Goal: Information Seeking & Learning: Learn about a topic

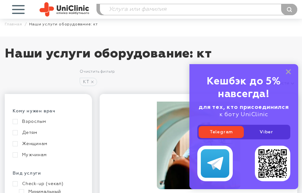
scroll to position [32, 0]
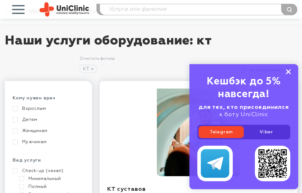
click at [288, 72] on rect at bounding box center [288, 71] width 5 height 5
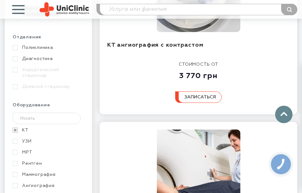
scroll to position [391, 0]
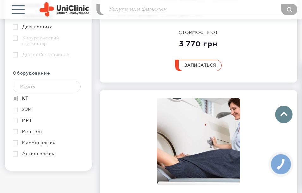
click at [17, 122] on link "МРТ" at bounding box center [48, 120] width 70 height 6
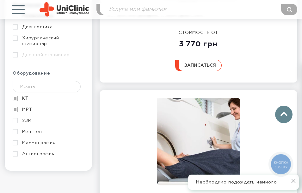
click at [16, 121] on link "УЗИ" at bounding box center [48, 120] width 70 height 6
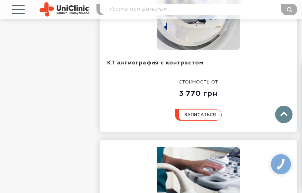
scroll to position [1140, 0]
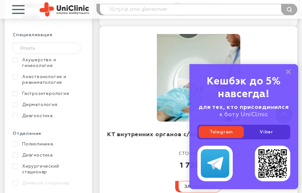
scroll to position [317, 0]
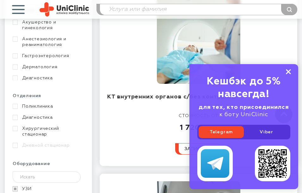
click at [287, 69] on rect at bounding box center [288, 71] width 5 height 5
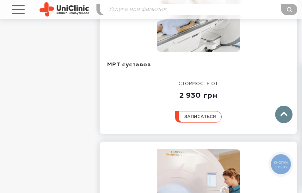
scroll to position [1466, 0]
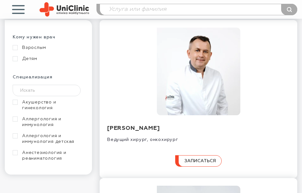
scroll to position [95, 0]
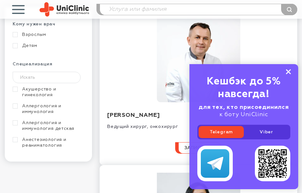
click at [288, 70] on icon at bounding box center [288, 71] width 5 height 5
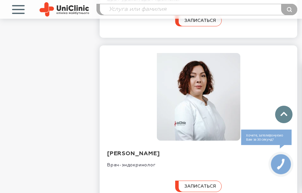
scroll to position [1045, 0]
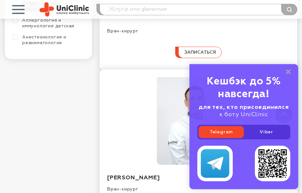
scroll to position [253, 0]
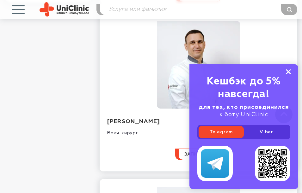
click at [288, 72] on rect at bounding box center [288, 71] width 5 height 5
click at [288, 72] on icon at bounding box center [288, 71] width 5 height 5
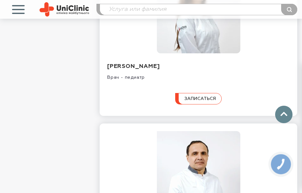
scroll to position [1013, 0]
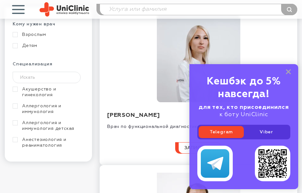
scroll to position [127, 0]
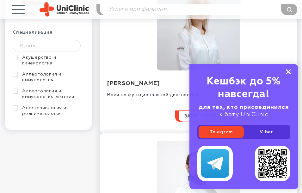
click at [288, 70] on icon at bounding box center [288, 71] width 5 height 5
click at [288, 70] on div "Кешбэк до 5% навсегда! для тех, кто присоединился к боту UniClinic Telegram Vib…" at bounding box center [244, 126] width 109 height 125
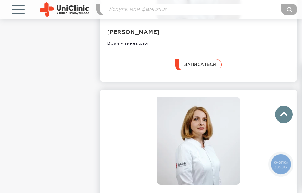
scroll to position [1013, 0]
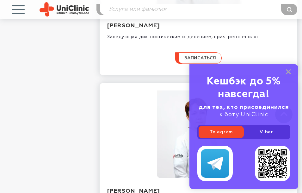
scroll to position [348, 0]
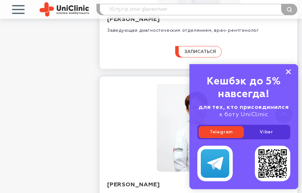
click at [288, 72] on rect at bounding box center [288, 71] width 5 height 5
click at [288, 72] on div "Кешбэк до 5% навсегда! для тех, кто присоединился к боту UniClinic Telegram Vib…" at bounding box center [244, 126] width 109 height 125
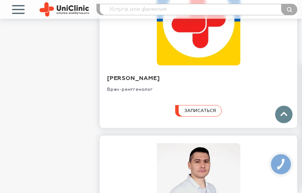
scroll to position [1045, 0]
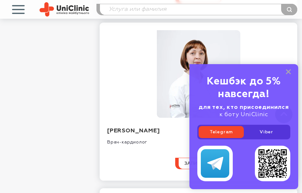
scroll to position [1045, 0]
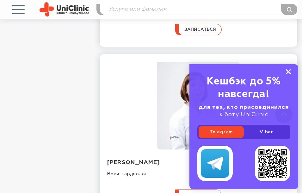
click at [289, 72] on rect at bounding box center [288, 71] width 5 height 5
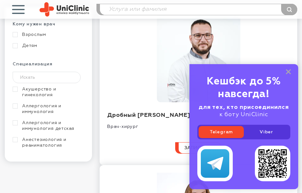
scroll to position [127, 0]
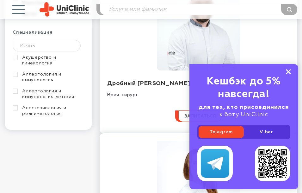
click at [289, 71] on rect at bounding box center [288, 71] width 5 height 5
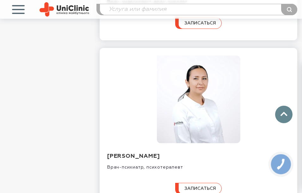
scroll to position [1045, 0]
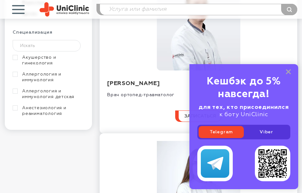
scroll to position [158, 0]
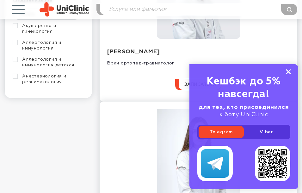
click at [288, 70] on icon at bounding box center [288, 71] width 5 height 5
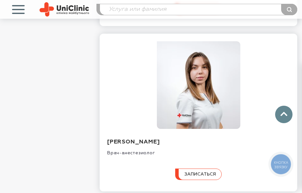
scroll to position [950, 0]
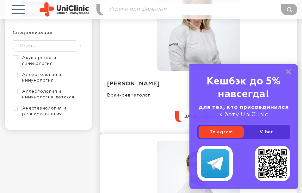
scroll to position [127, 0]
click at [289, 70] on icon at bounding box center [288, 71] width 5 height 5
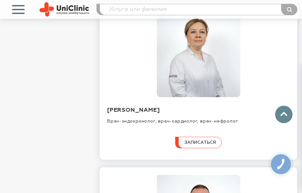
scroll to position [982, 0]
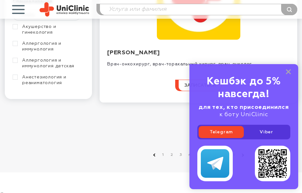
scroll to position [222, 0]
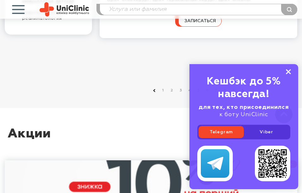
click at [289, 72] on rect at bounding box center [288, 71] width 5 height 5
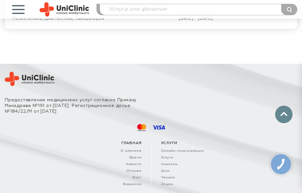
scroll to position [512, 0]
click at [119, 181] on link "Вакансии" at bounding box center [78, 183] width 128 height 4
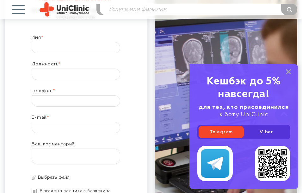
scroll to position [663, 0]
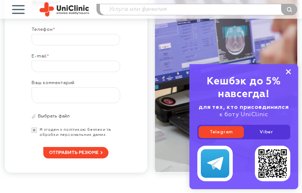
click at [288, 71] on rect at bounding box center [288, 71] width 5 height 5
